Goal: Transaction & Acquisition: Subscribe to service/newsletter

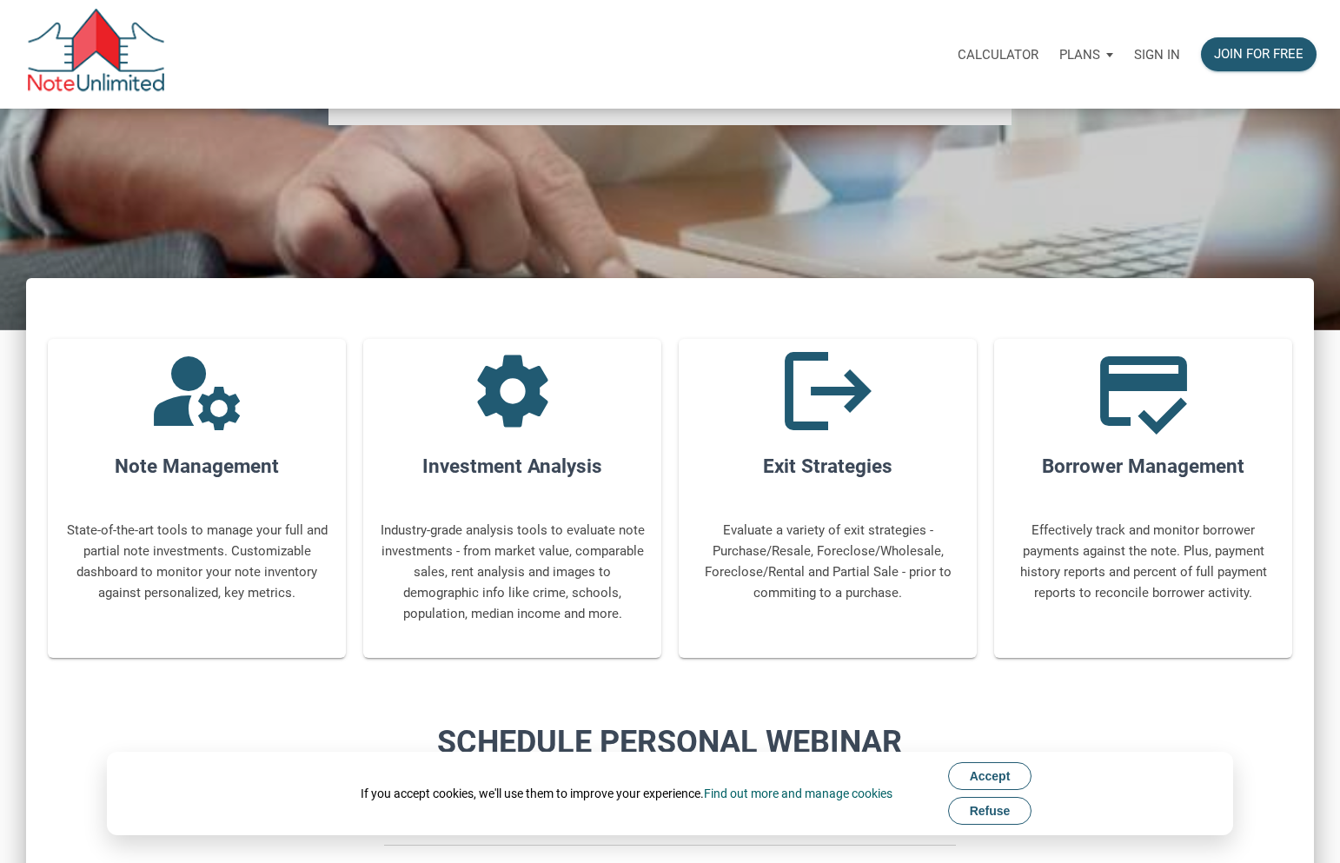
scroll to position [648, 0]
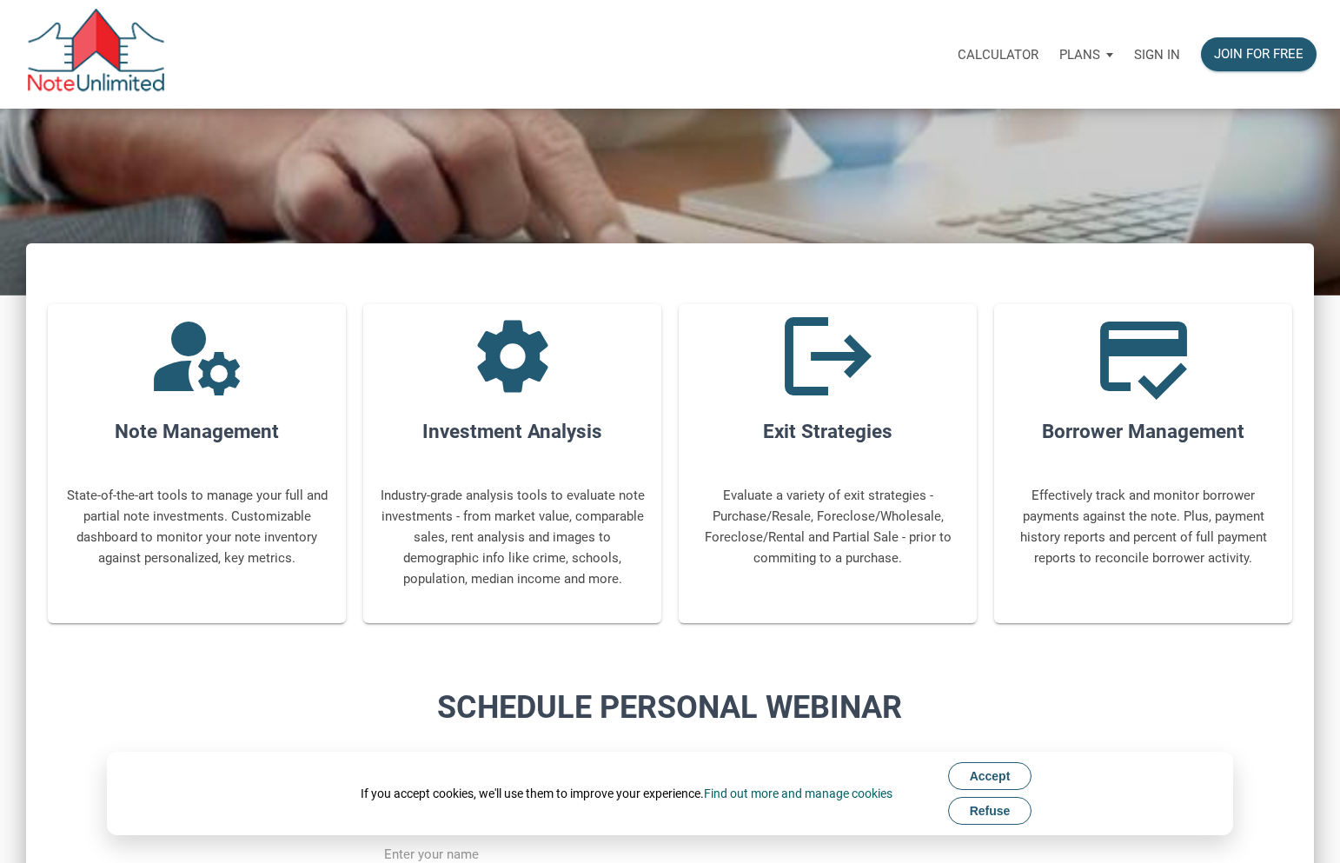
click at [185, 397] on icon "manage_accounts" at bounding box center [197, 356] width 104 height 104
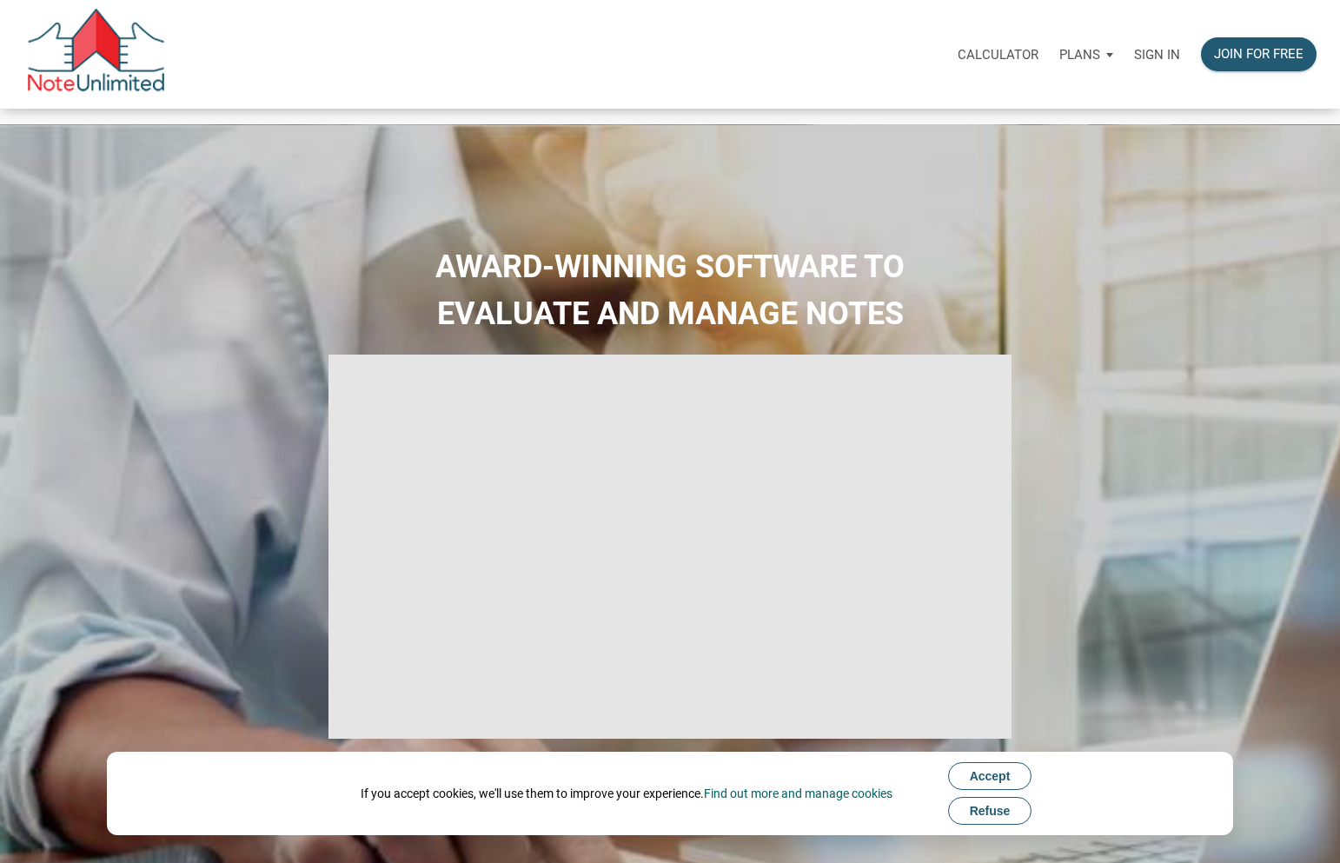
scroll to position [0, 0]
click at [1075, 52] on p "Plans" at bounding box center [1079, 55] width 41 height 16
click at [994, 98] on link "Personal" at bounding box center [1036, 101] width 165 height 36
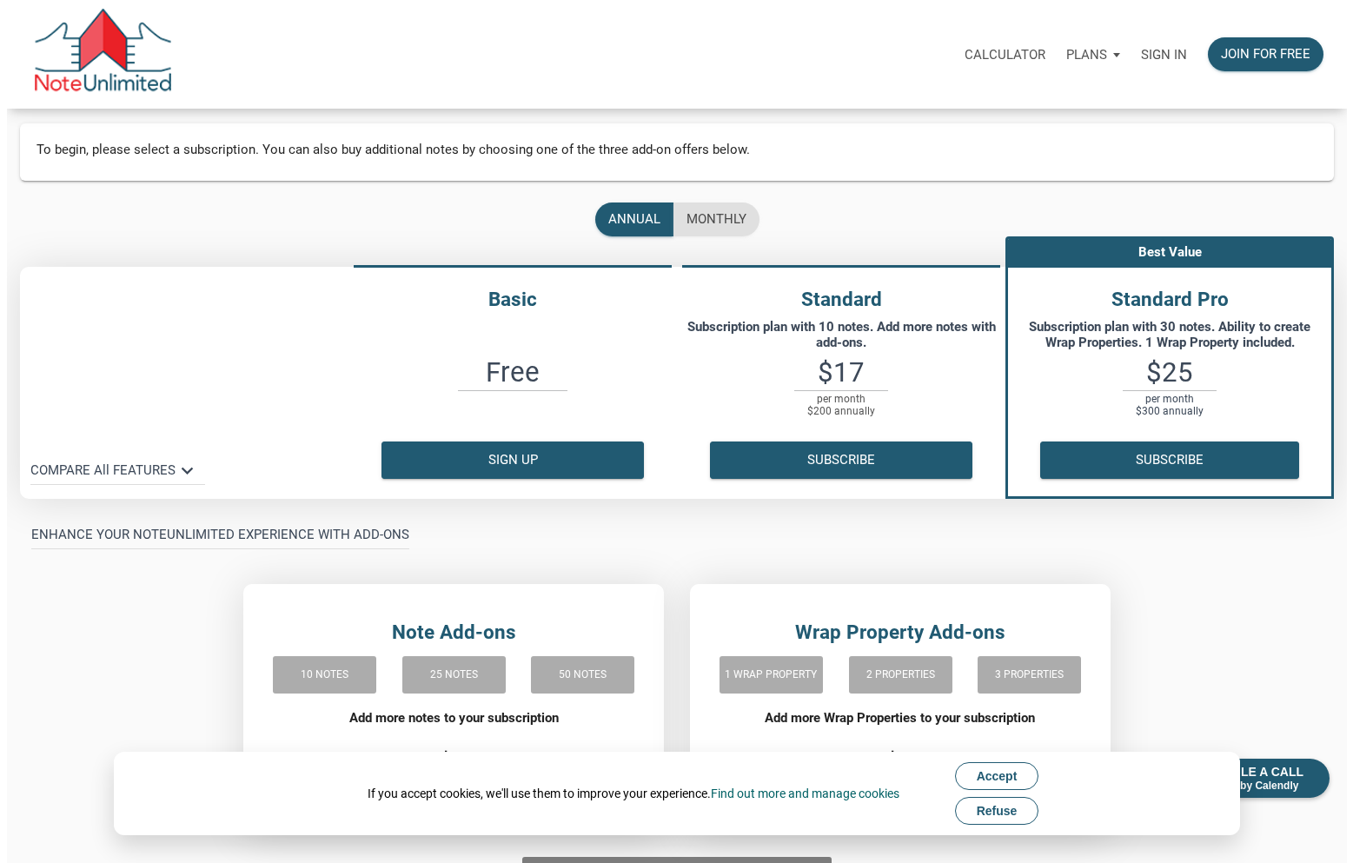
scroll to position [96, 0]
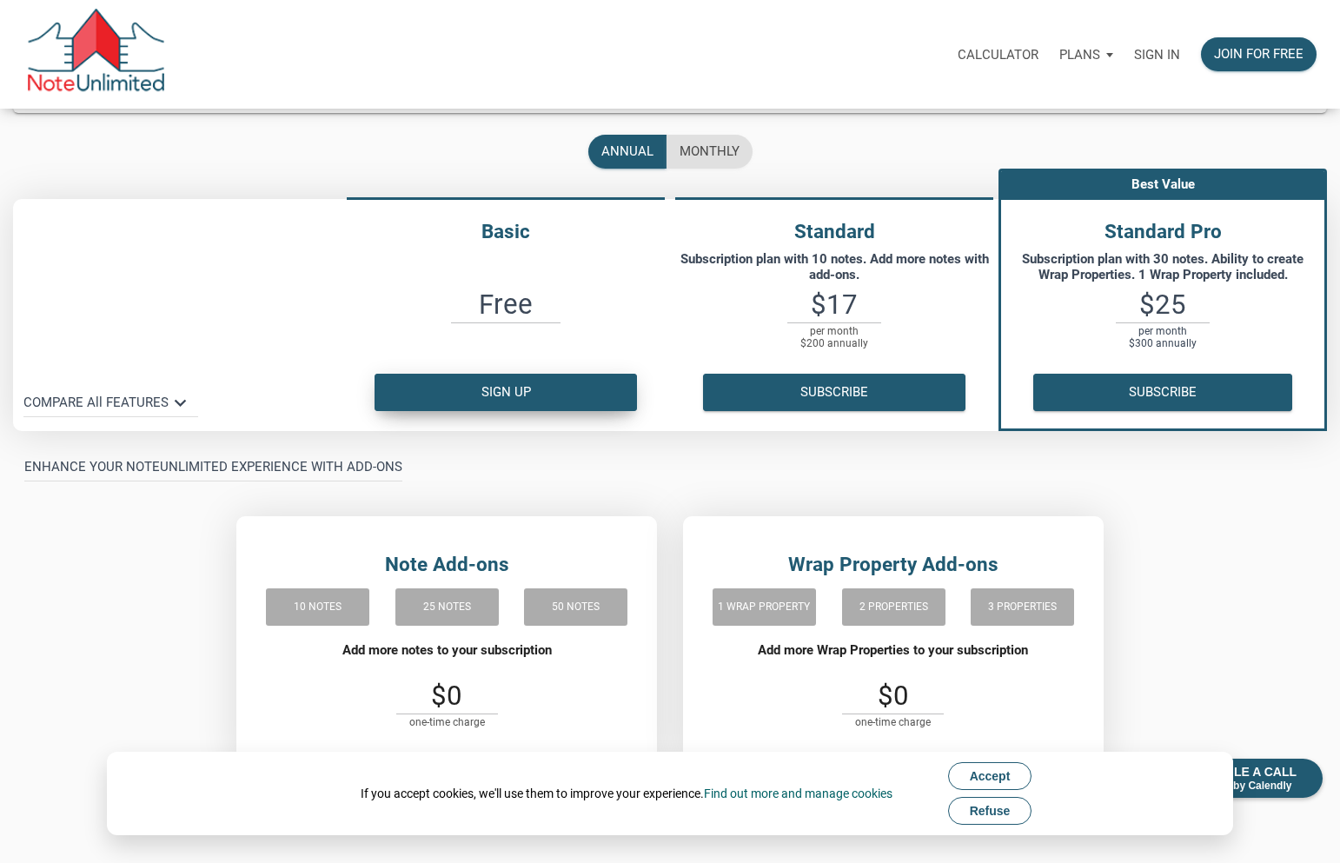
click at [507, 390] on button "Sign up" at bounding box center [505, 392] width 262 height 37
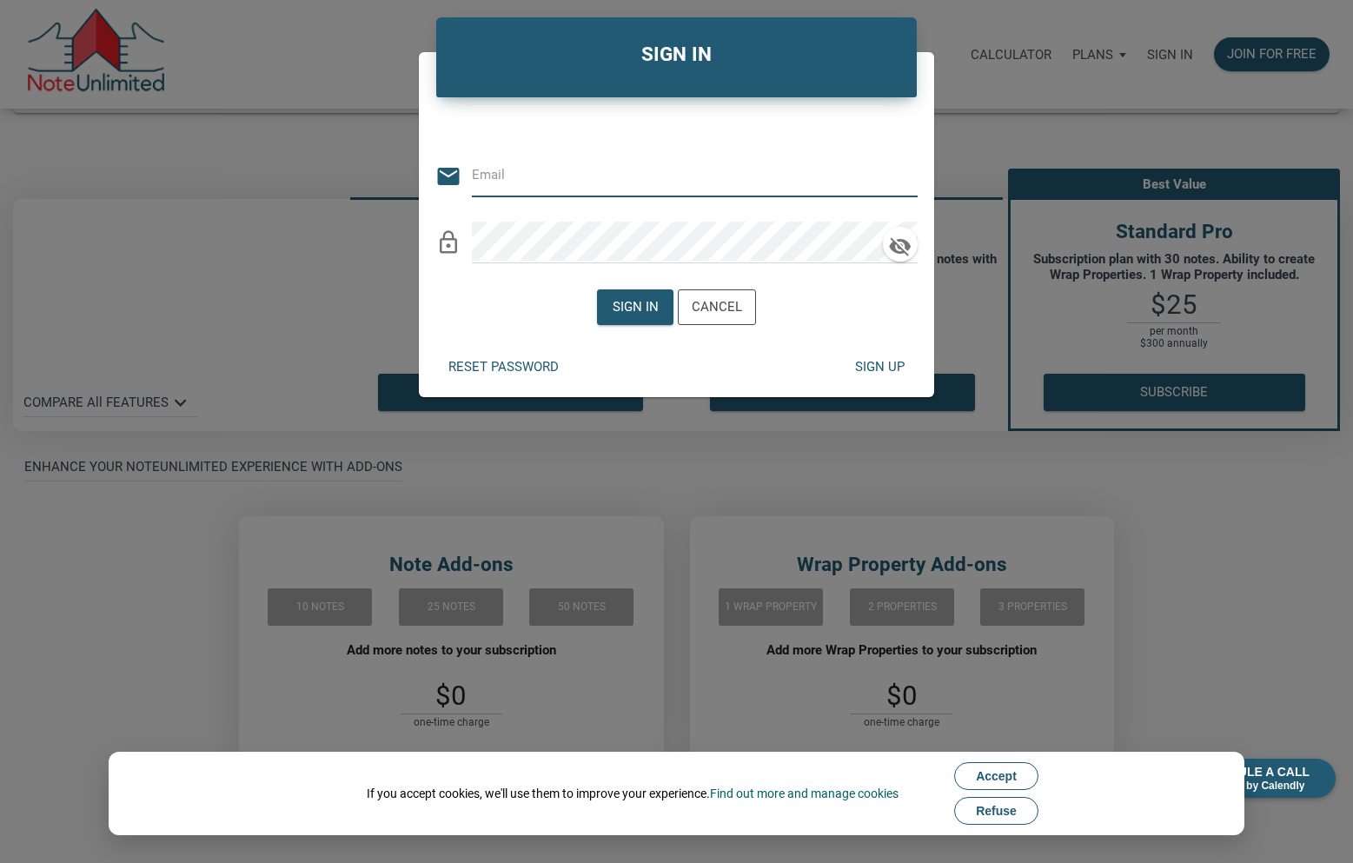
type input "[PERSON_NAME][EMAIL_ADDRESS][DOMAIN_NAME]"
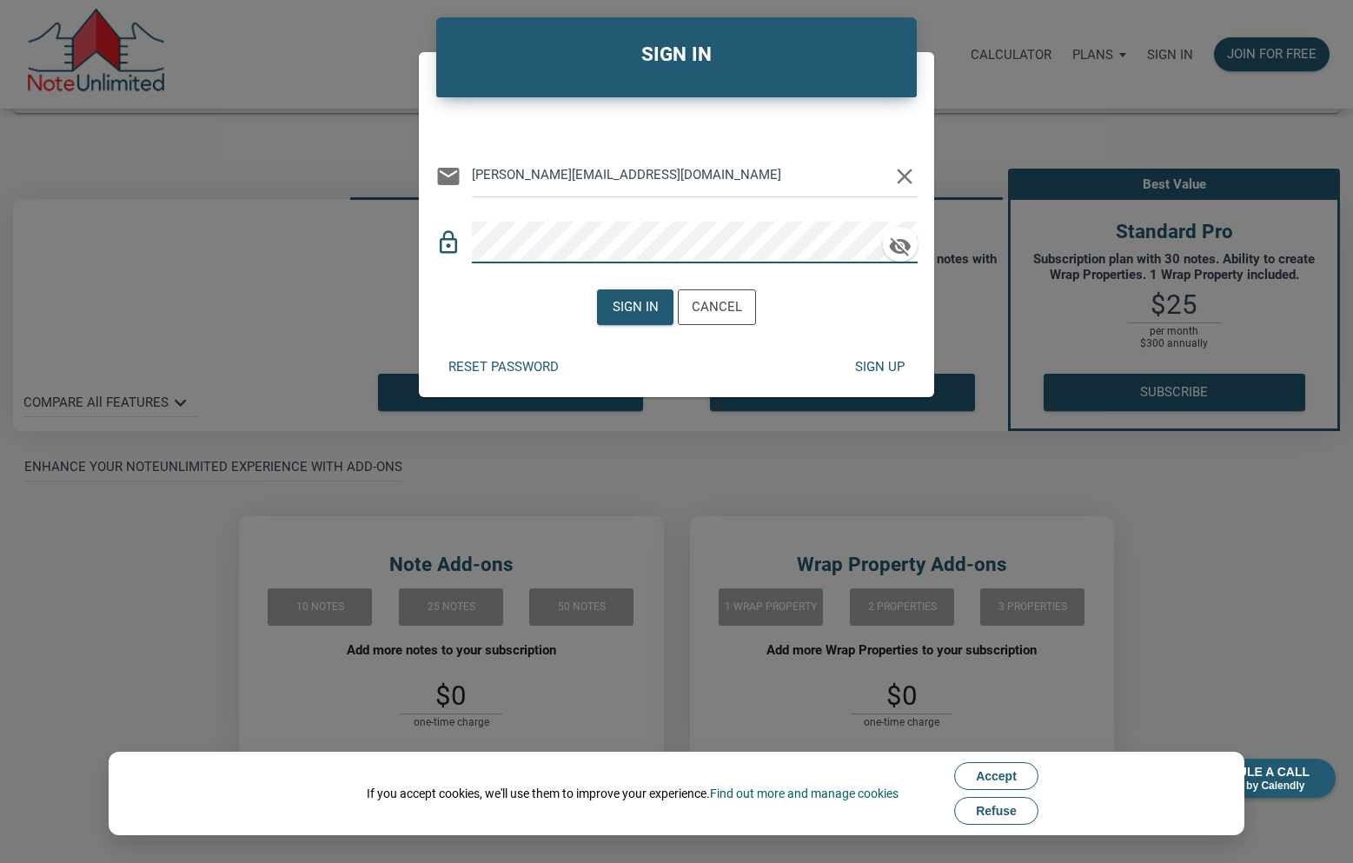
click at [866, 367] on div "Sign up" at bounding box center [880, 367] width 50 height 20
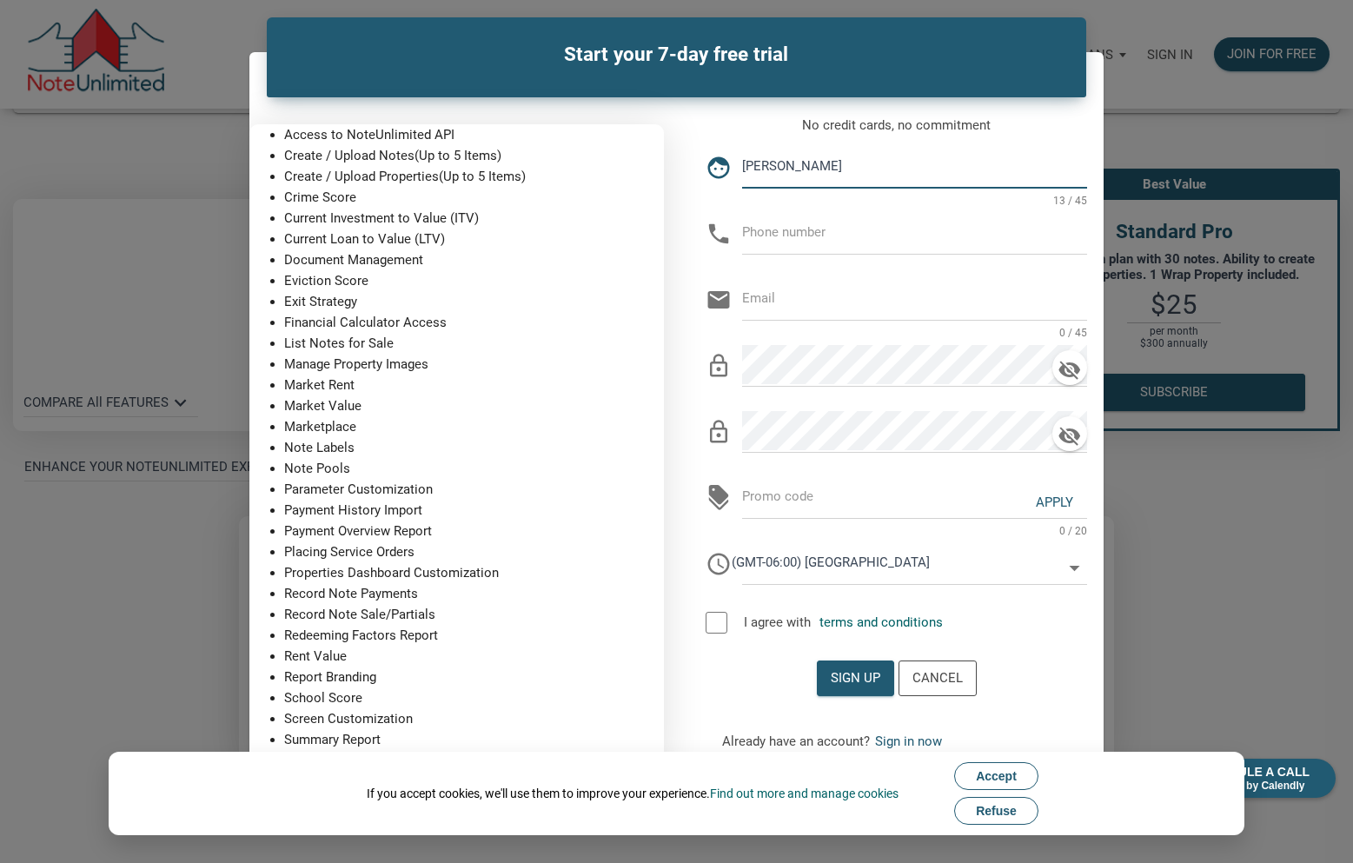
type input "[PERSON_NAME]"
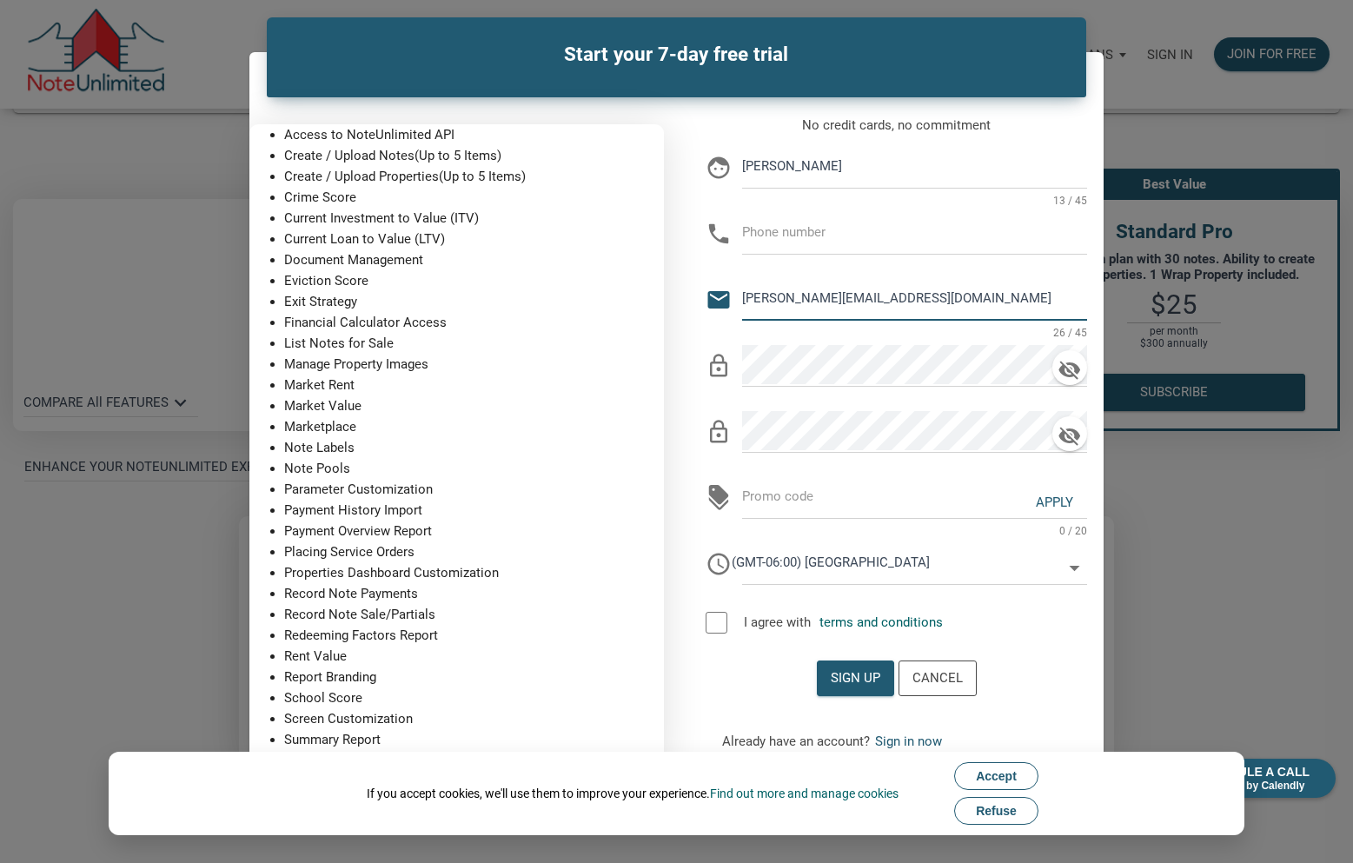
type input "[PERSON_NAME][EMAIL_ADDRESS][DOMAIN_NAME]"
click at [652, 321] on p "Financial Calculator Access" at bounding box center [473, 322] width 379 height 21
click at [979, 556] on input "(GMT-06:00) [GEOGRAPHIC_DATA]" at bounding box center [897, 562] width 330 height 39
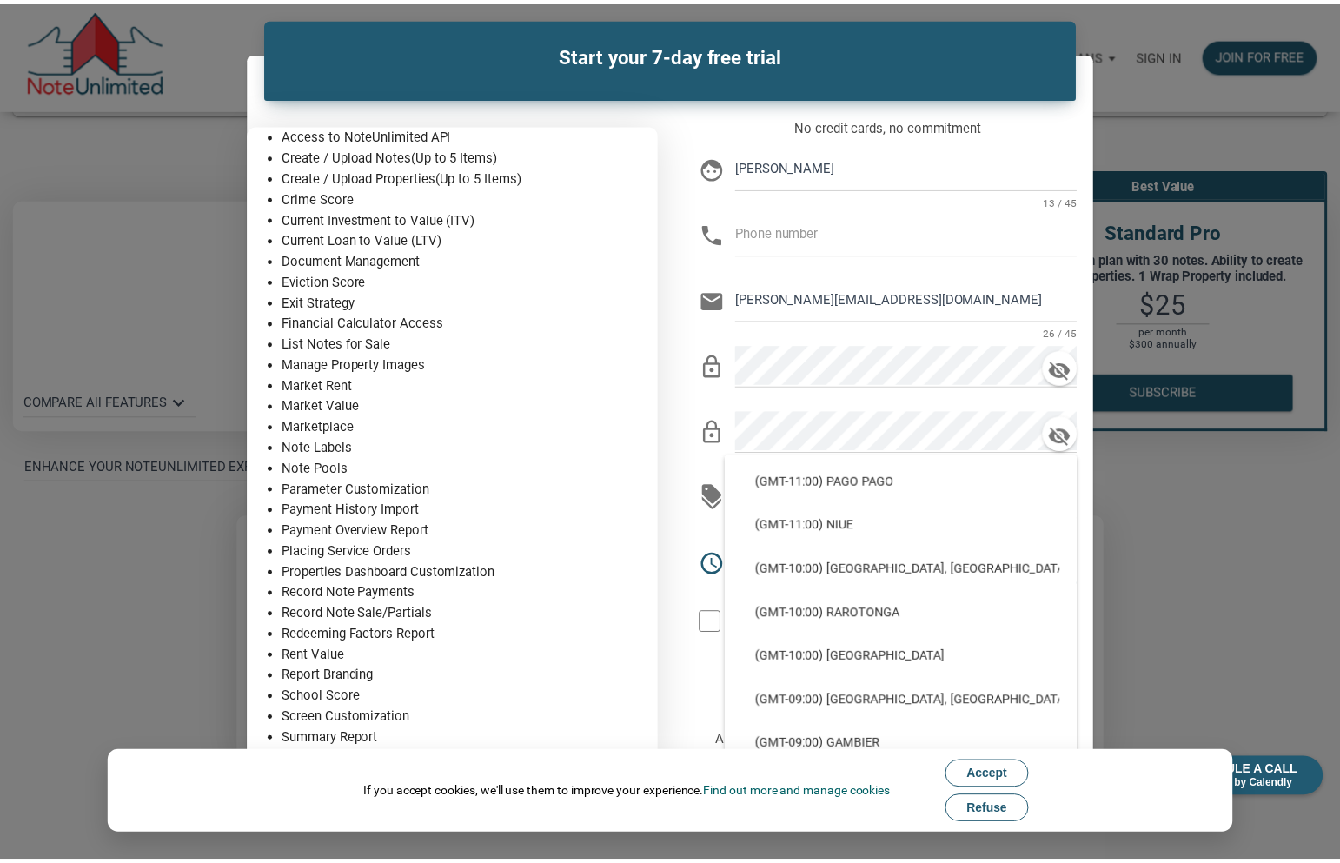
scroll to position [535, 0]
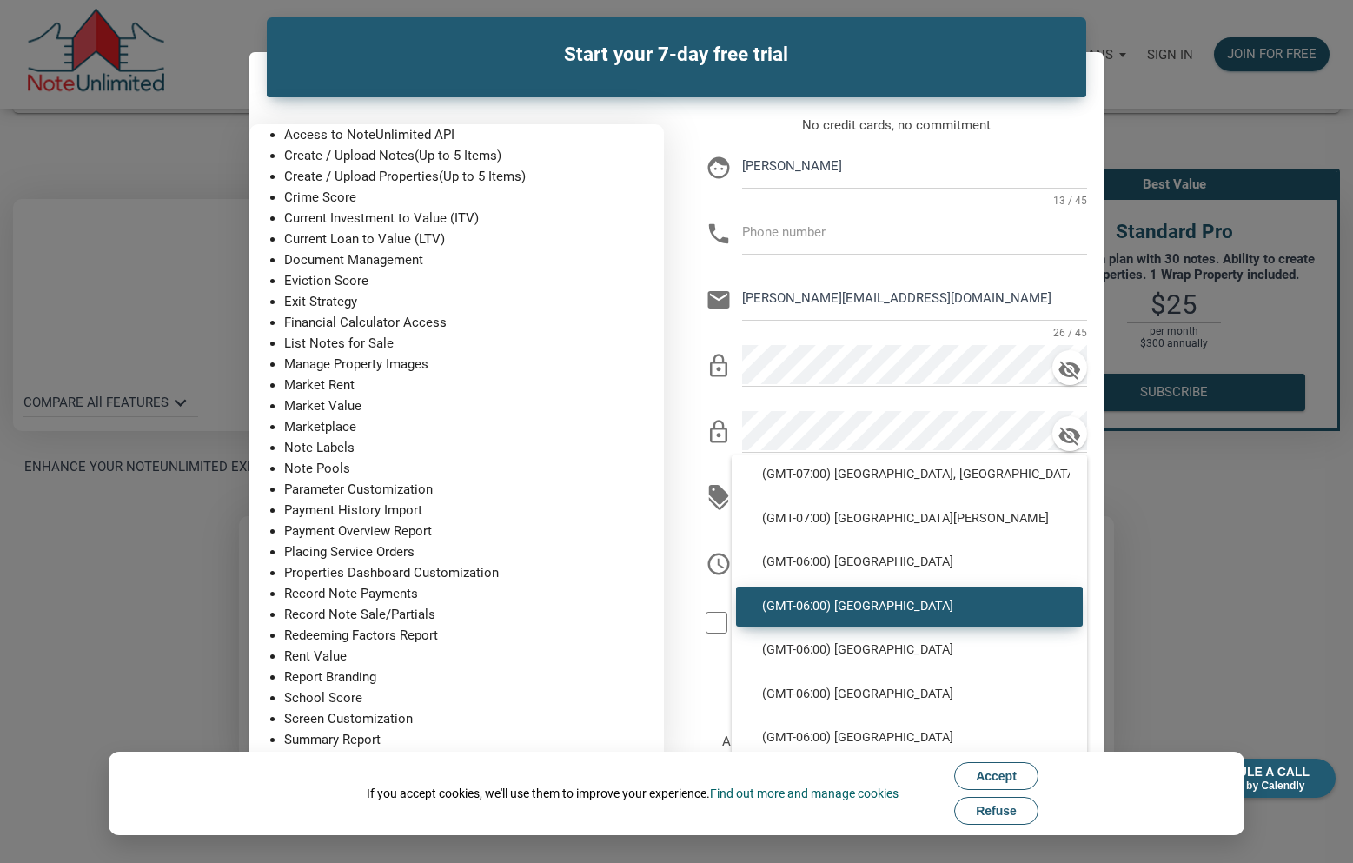
click at [925, 606] on span "(GMT-06:00) [GEOGRAPHIC_DATA]" at bounding box center [909, 607] width 321 height 16
select select
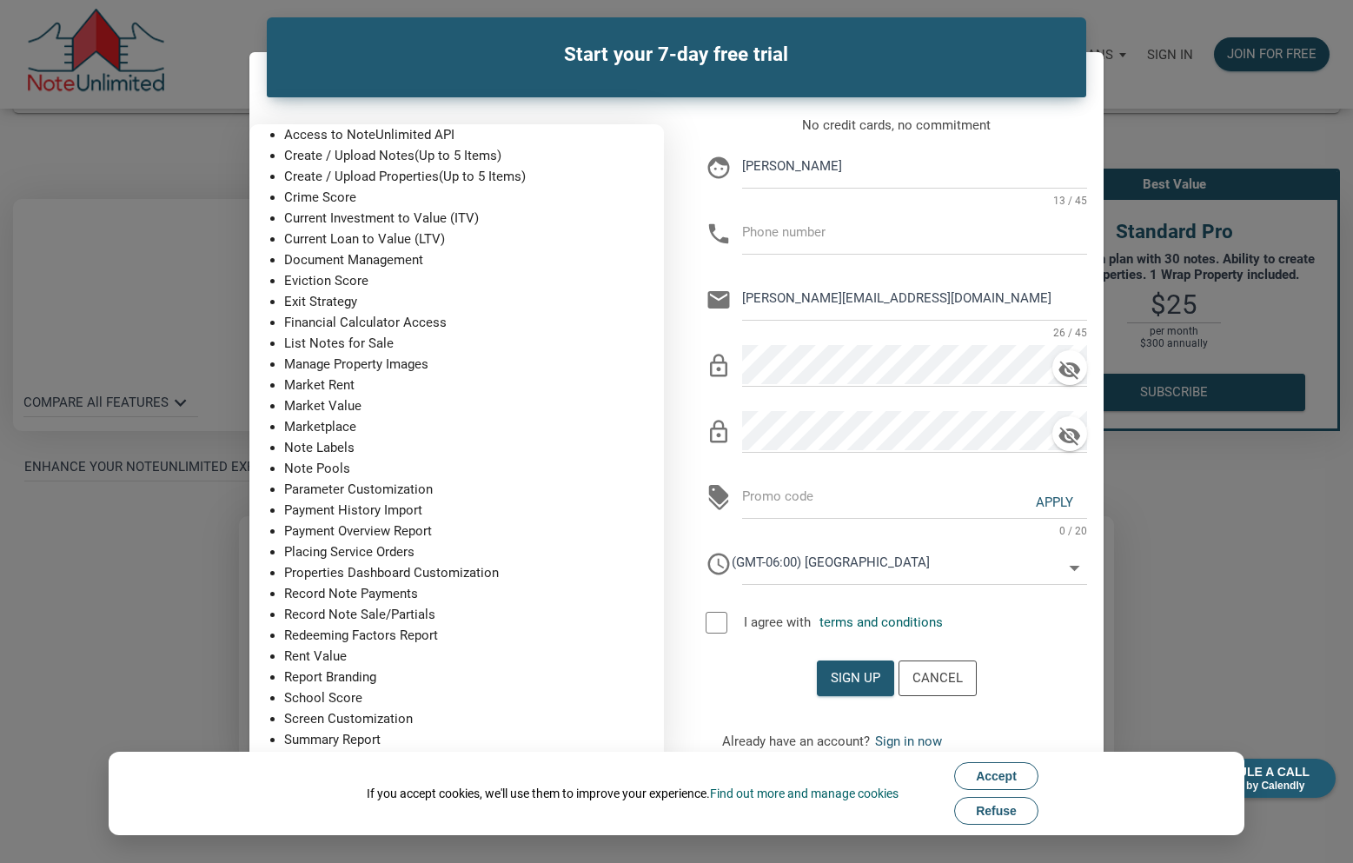
click at [721, 621] on div at bounding box center [716, 623] width 22 height 22
click at [846, 679] on div "Sign up" at bounding box center [856, 678] width 50 height 20
type input "[PHONE_NUMBER]"
click at [860, 674] on div "Sign up" at bounding box center [856, 678] width 50 height 20
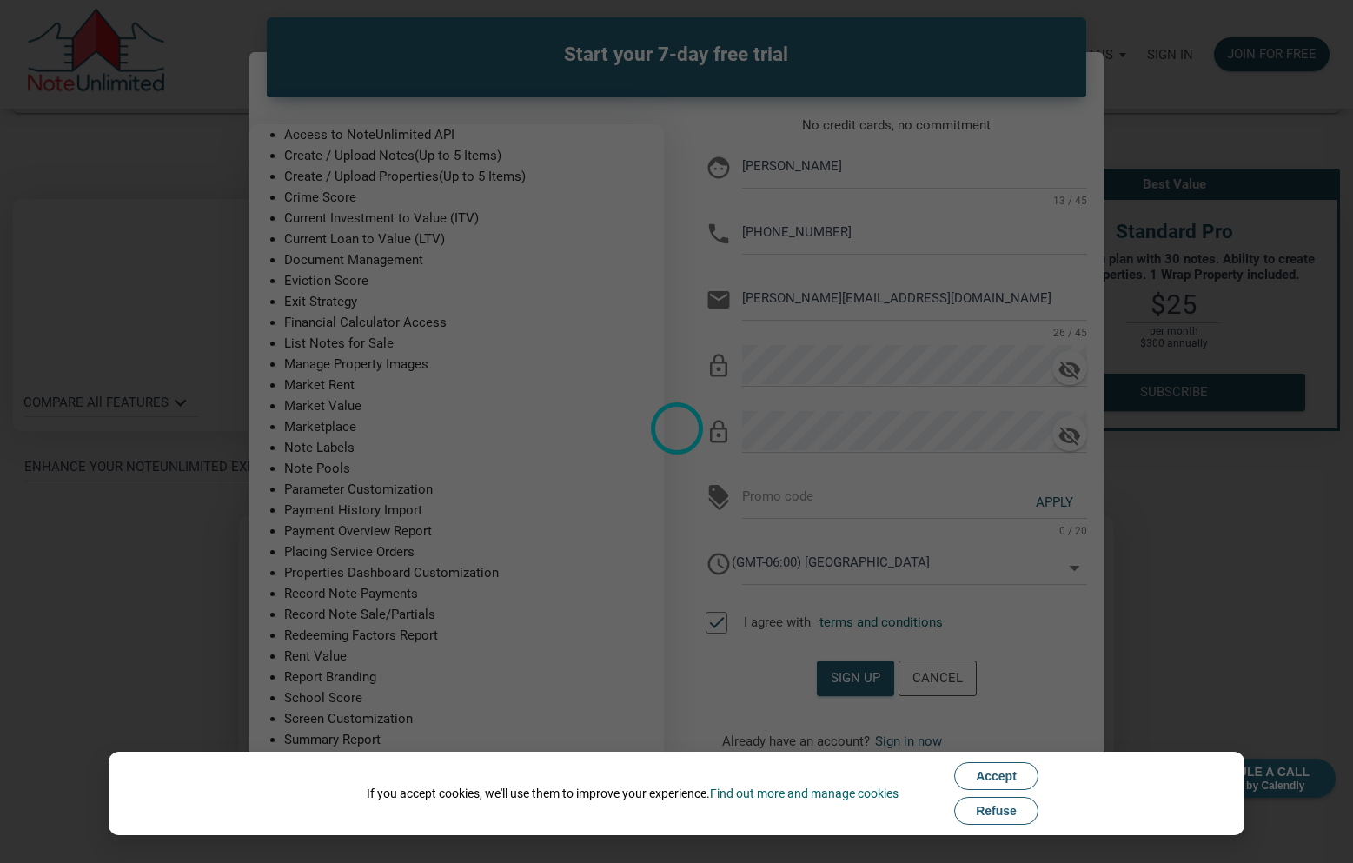
click at [999, 811] on span "Refuse" at bounding box center [996, 811] width 41 height 14
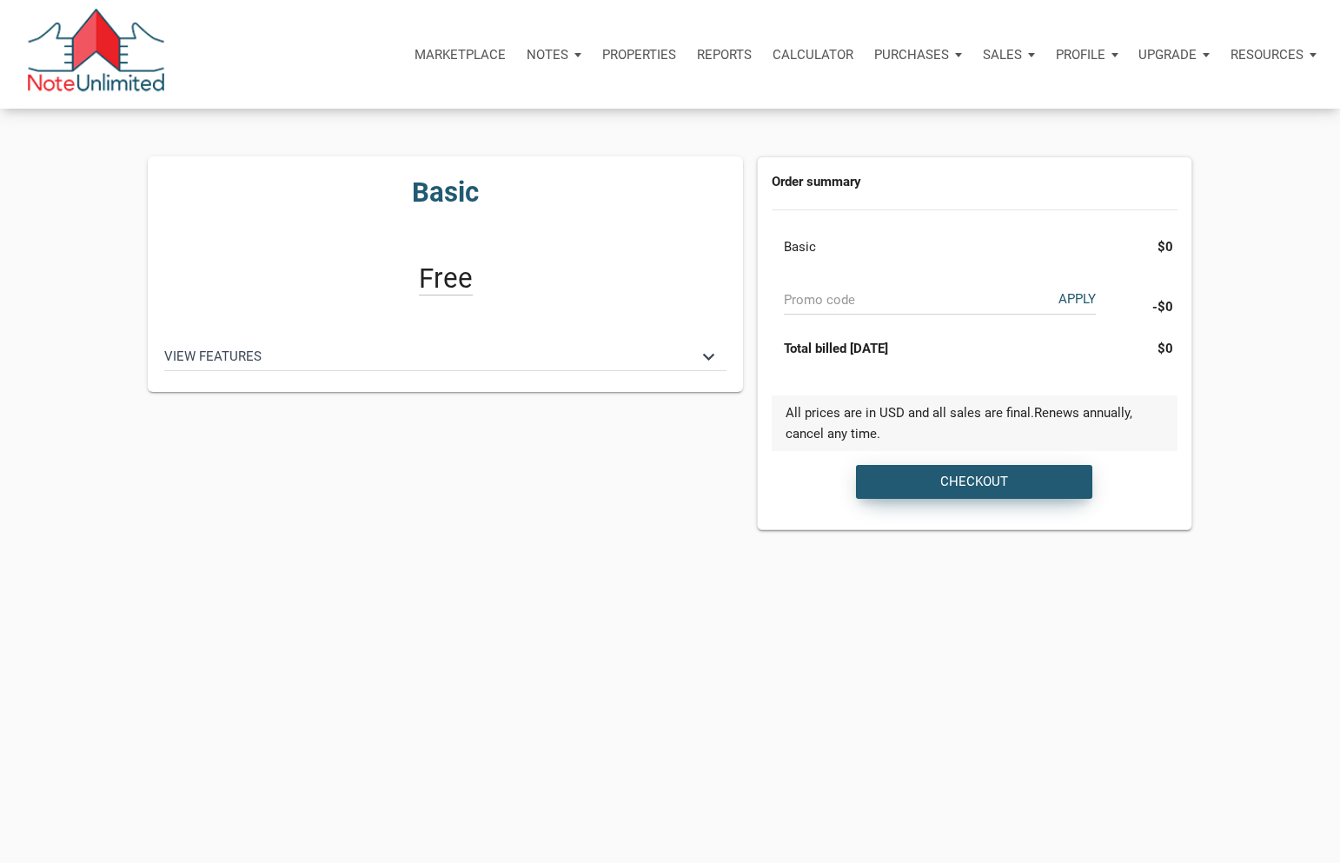
click at [964, 480] on div "Checkout" at bounding box center [974, 482] width 68 height 20
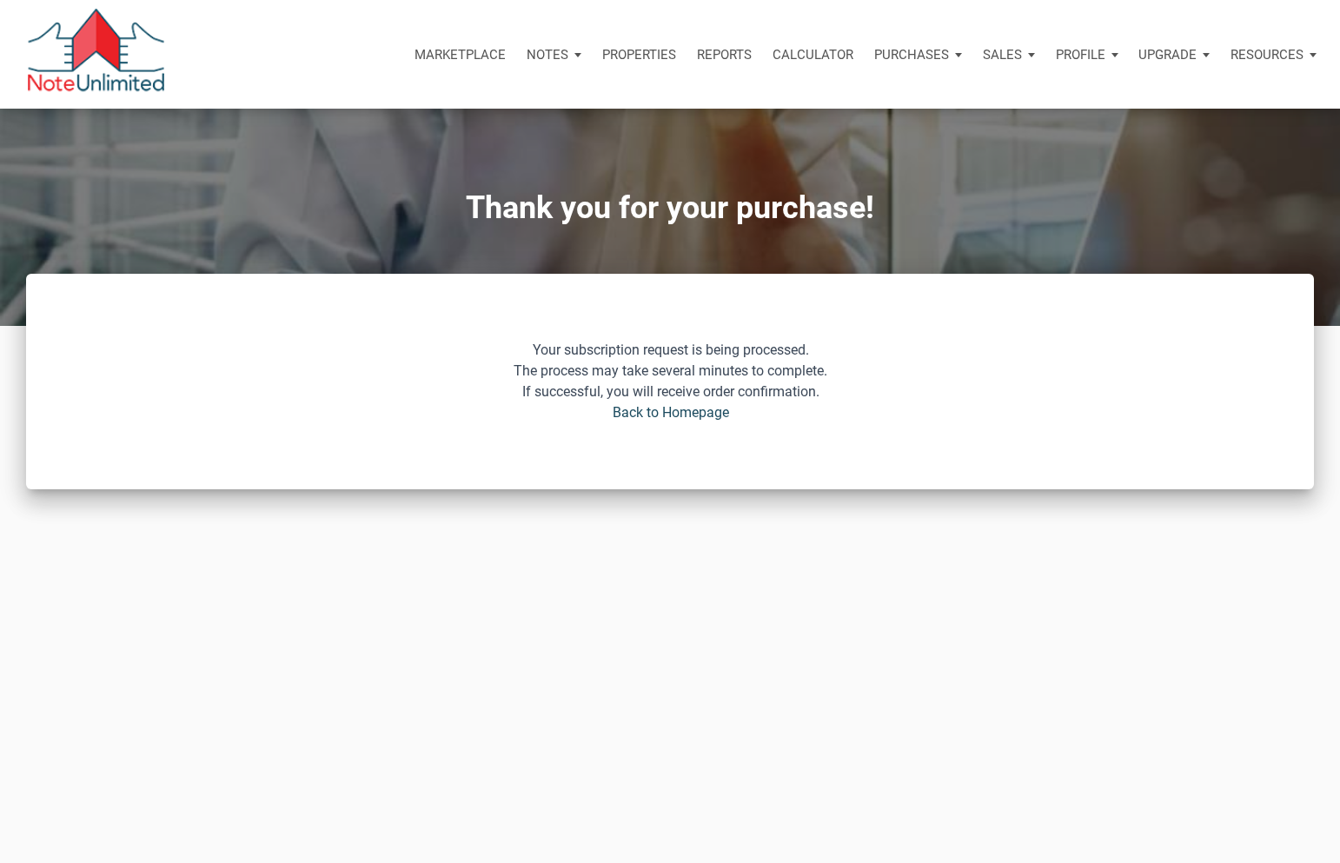
click at [666, 414] on link "Back to Homepage" at bounding box center [670, 412] width 116 height 21
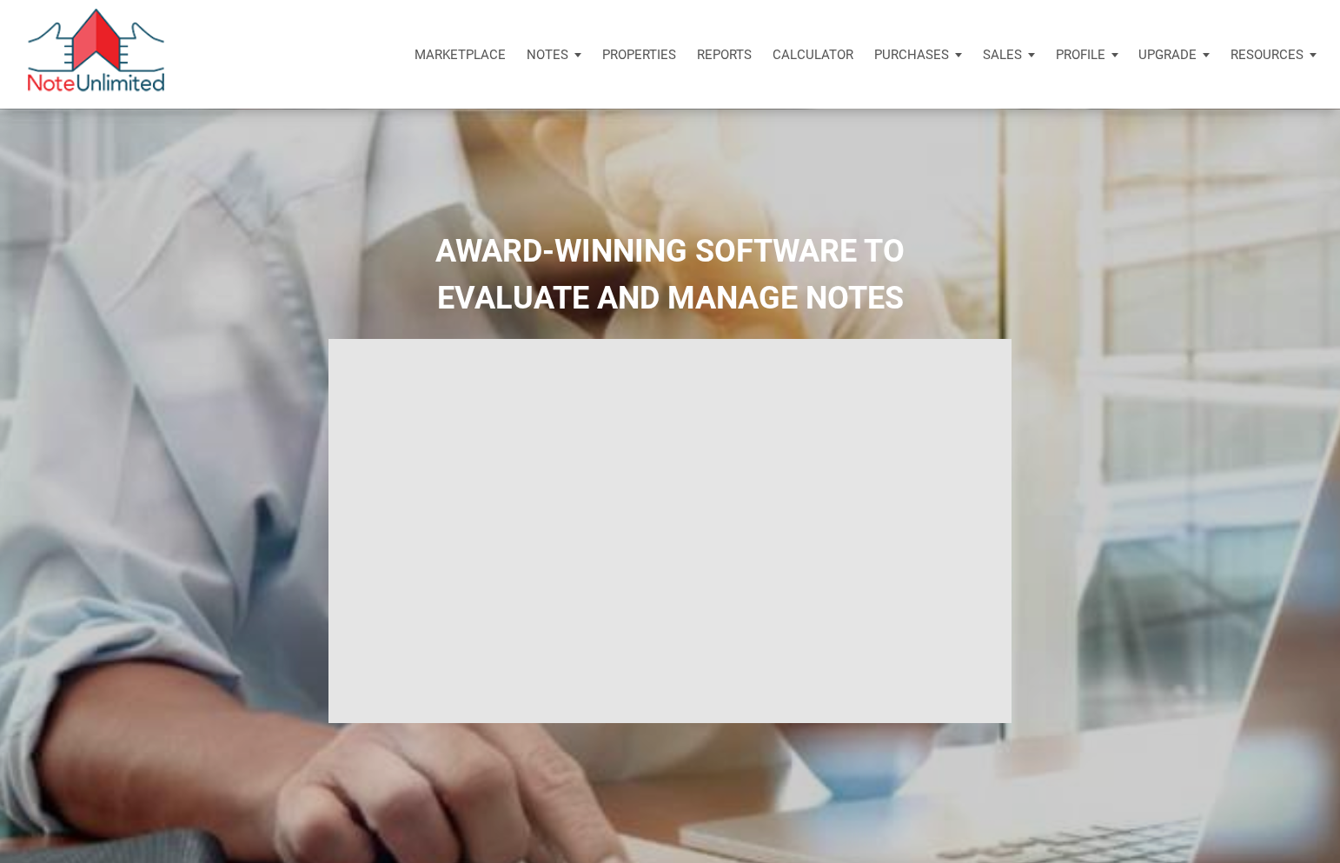
type input "Introduction to new features"
select select
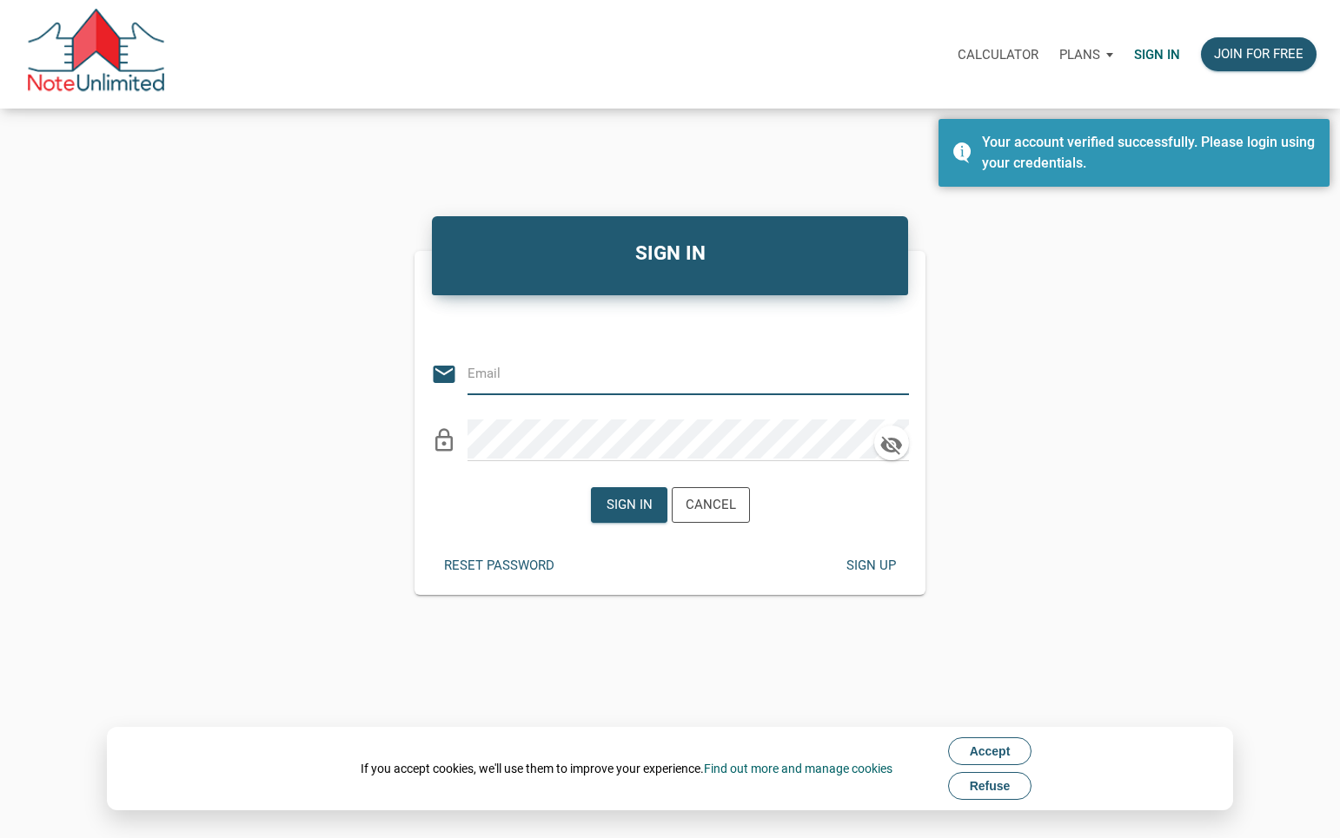
type input "[PERSON_NAME][EMAIL_ADDRESS][DOMAIN_NAME]"
click at [645, 507] on div "Sign in" at bounding box center [629, 505] width 46 height 20
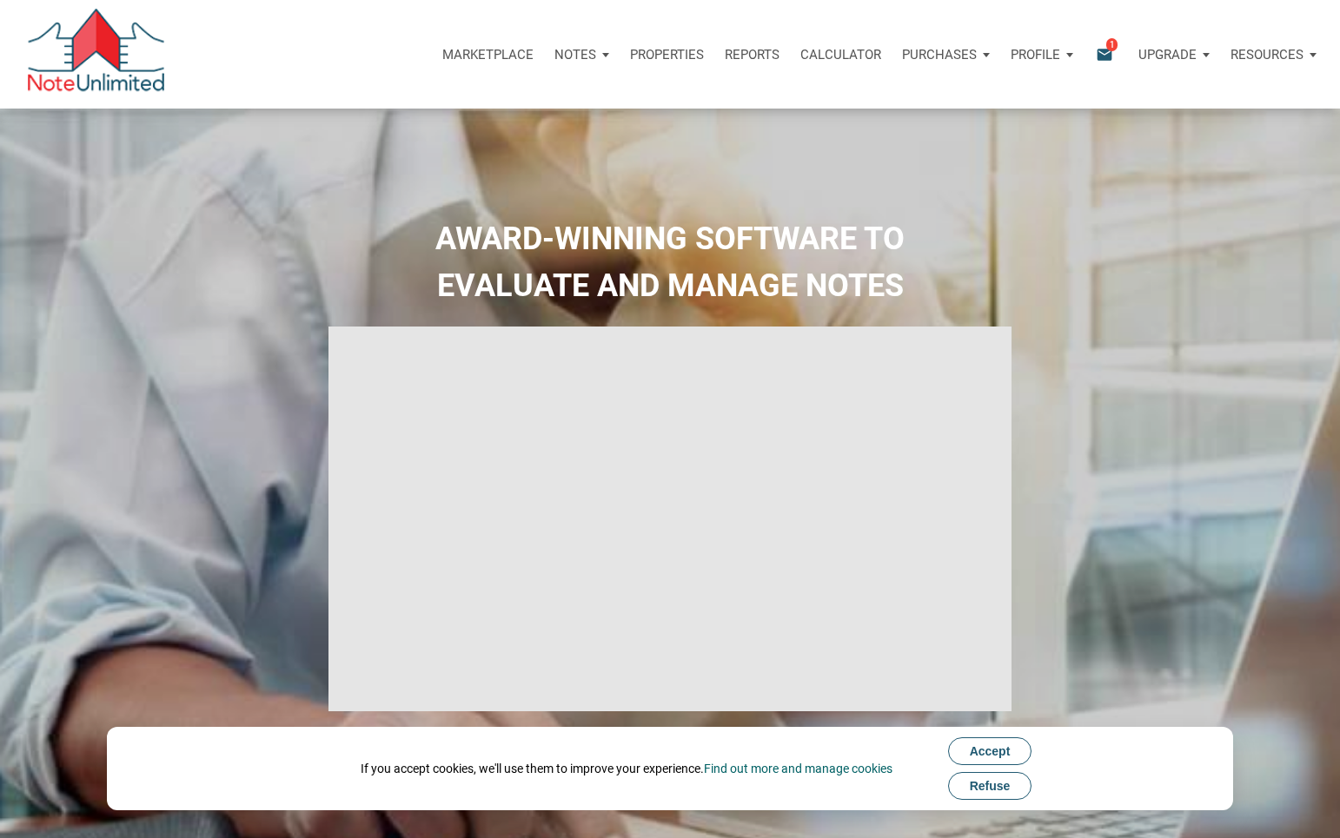
click at [571, 50] on p "Notes" at bounding box center [575, 55] width 42 height 16
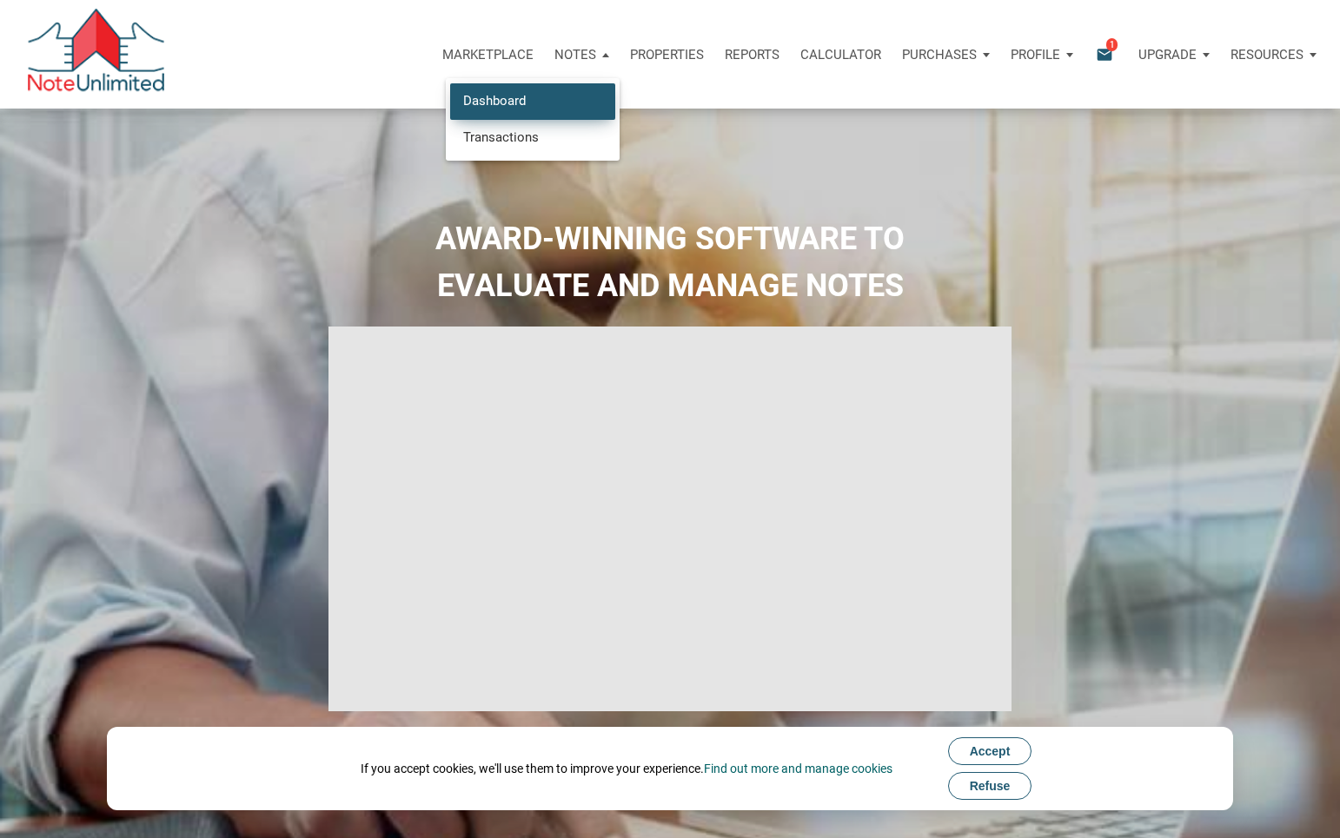
click at [500, 96] on link "Dashboard" at bounding box center [532, 101] width 165 height 36
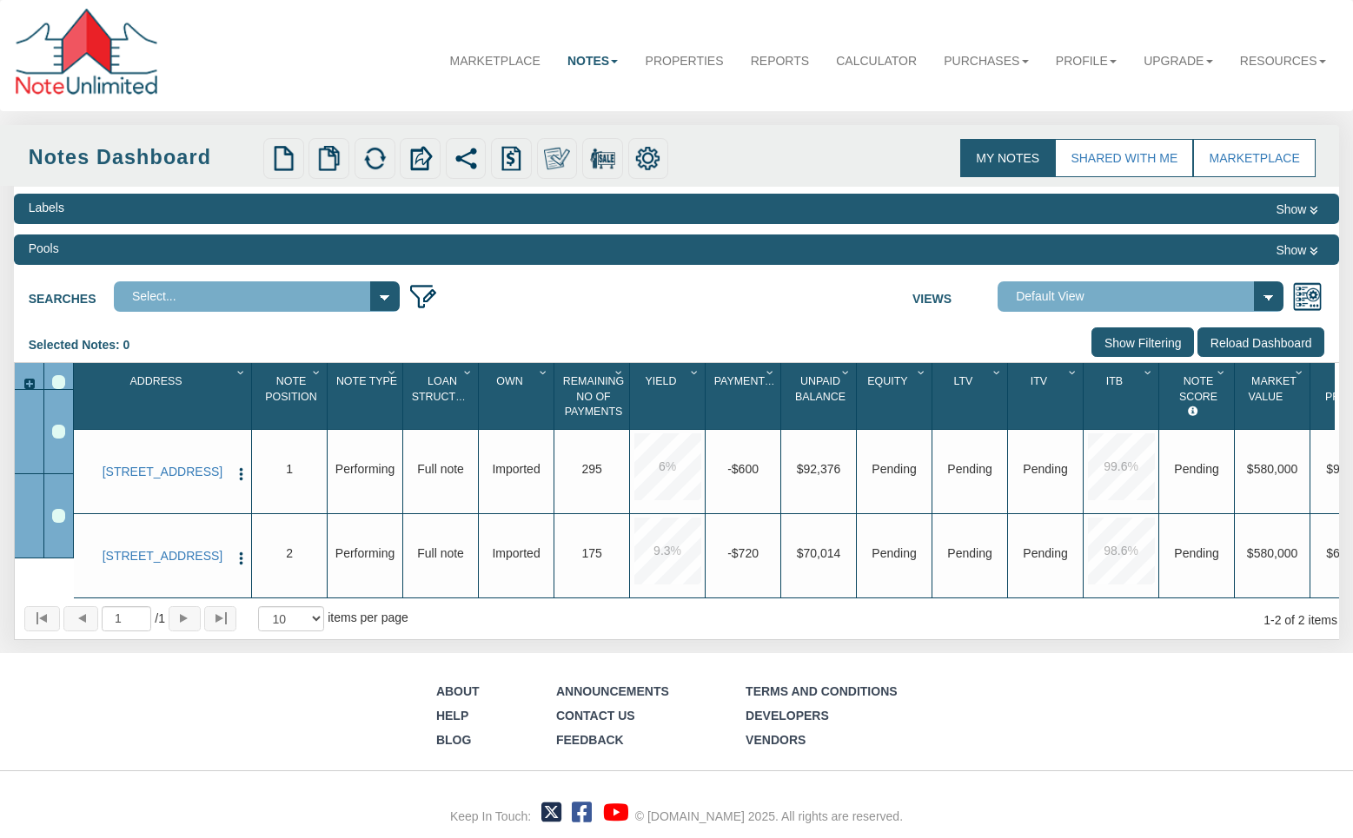
select select "3"
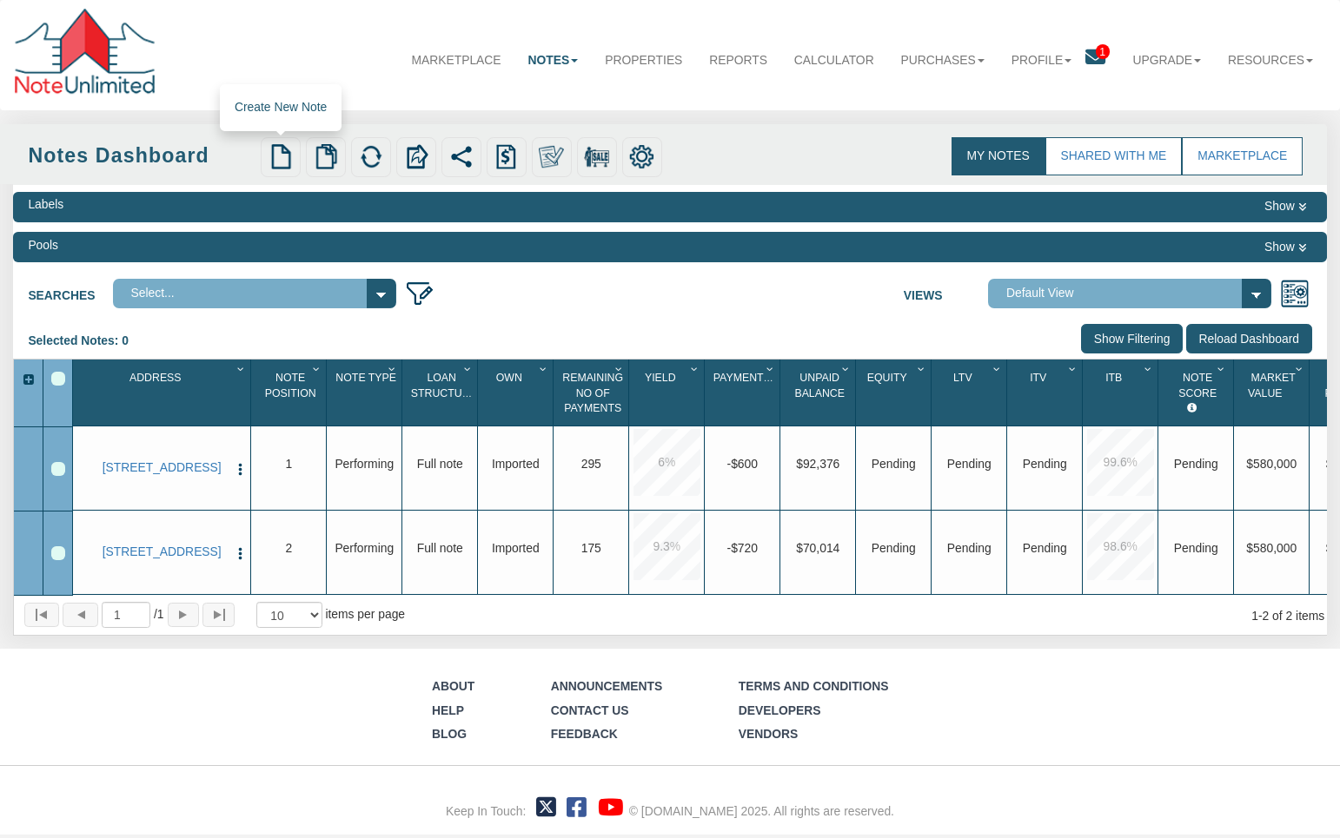
click at [278, 152] on img at bounding box center [280, 156] width 25 height 25
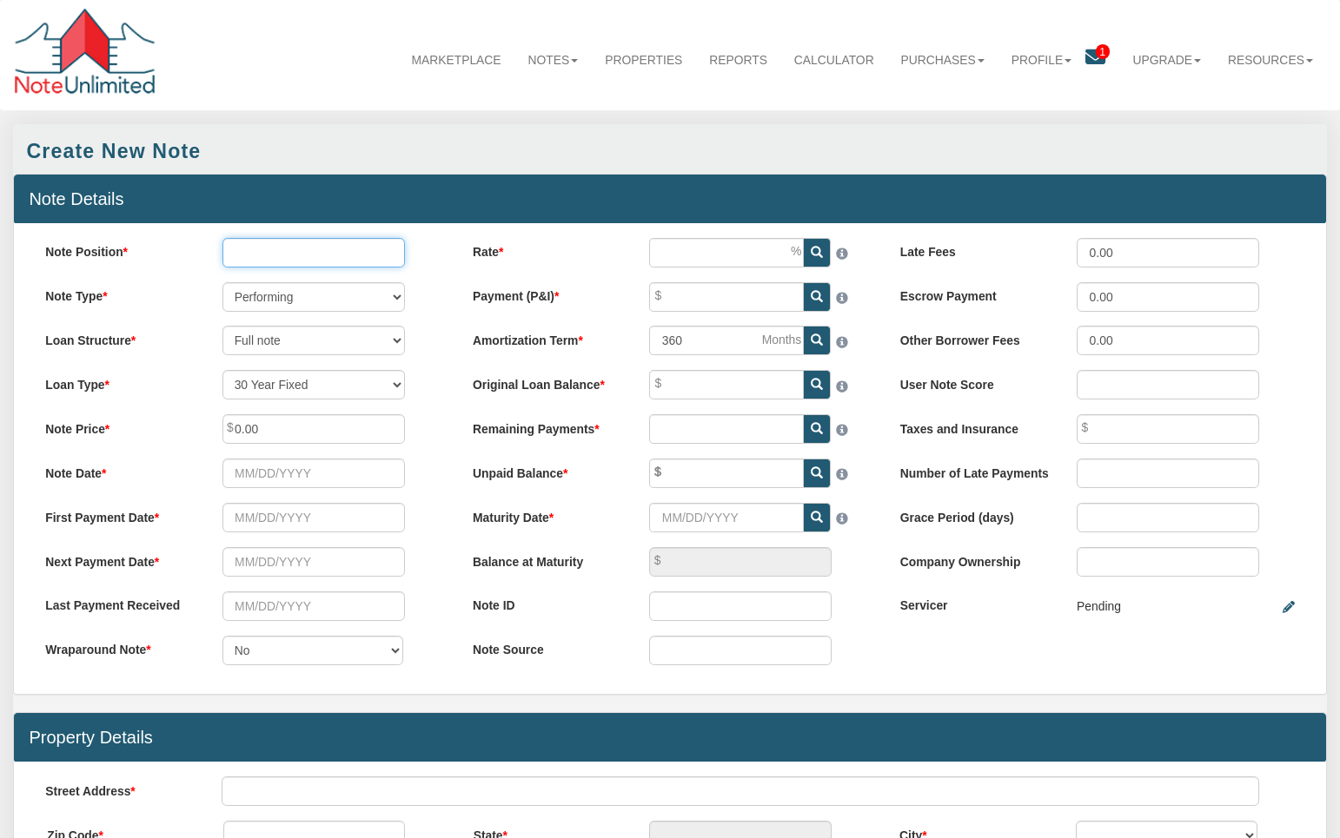
click at [242, 253] on input "Note Position" at bounding box center [313, 253] width 182 height 30
click at [118, 252] on label "Note Position" at bounding box center [118, 250] width 176 height 24
click at [222, 252] on input "Note Position" at bounding box center [313, 253] width 182 height 30
